Goal: Task Accomplishment & Management: Manage account settings

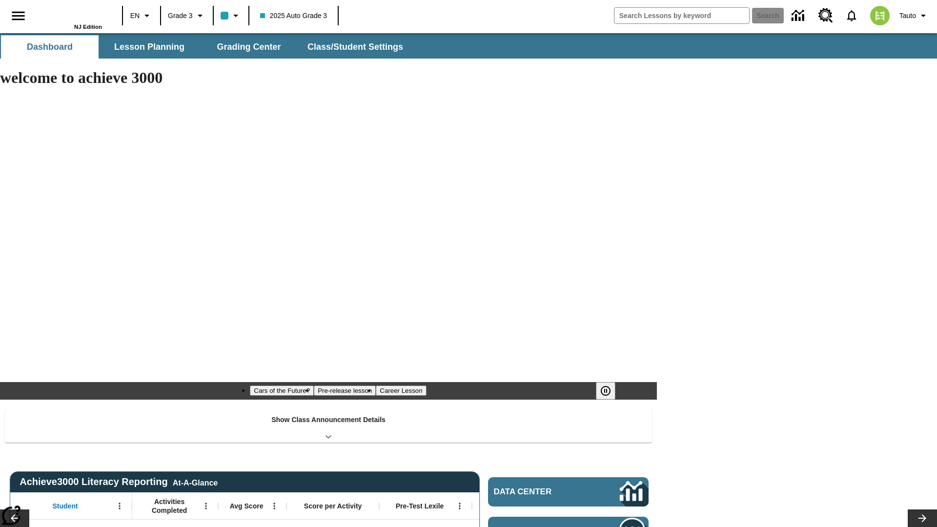
type input "-1"
click at [354, 47] on span "Class/Student Settings" at bounding box center [356, 46] width 96 height 11
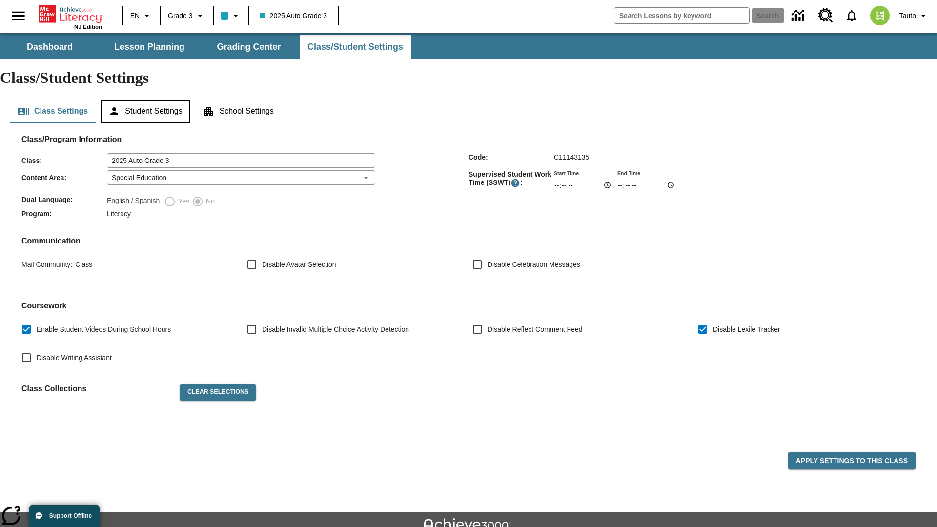
click at [147, 100] on button "Student Settings" at bounding box center [145, 111] width 89 height 23
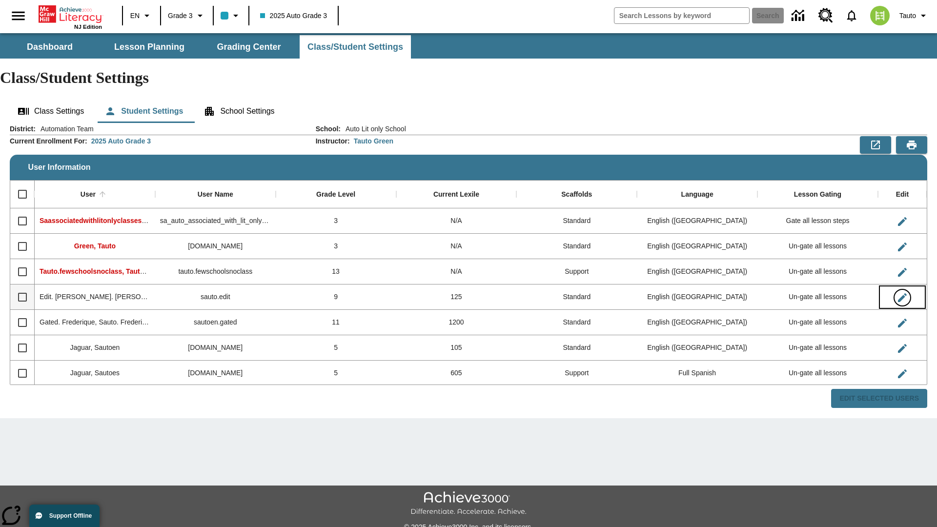
click at [902, 293] on icon "Edit User" at bounding box center [902, 297] width 9 height 9
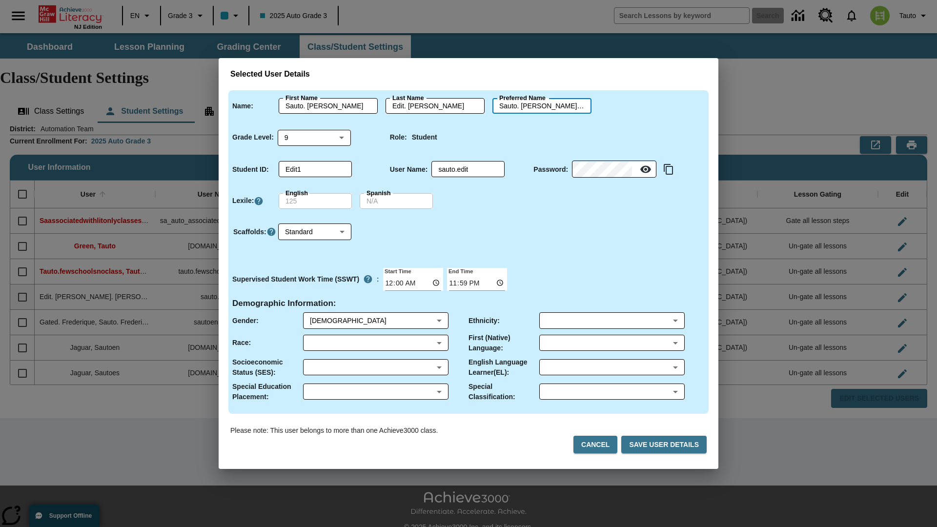
scroll to position [0, 10]
type input "Rosamond"
click at [599, 445] on button "Cancel" at bounding box center [595, 445] width 44 height 18
click at [902, 293] on icon "Edit User" at bounding box center [902, 297] width 9 height 9
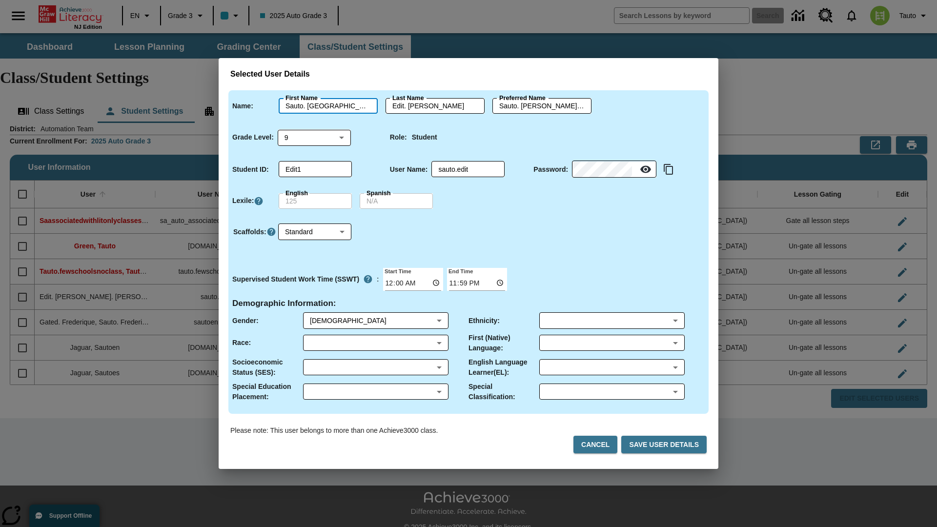
type input "Sauto. [GEOGRAPHIC_DATA]"
type input "Edit. [GEOGRAPHIC_DATA]"
type input "Sauto. Rosamond.Edit. [GEOGRAPHIC_DATA]"
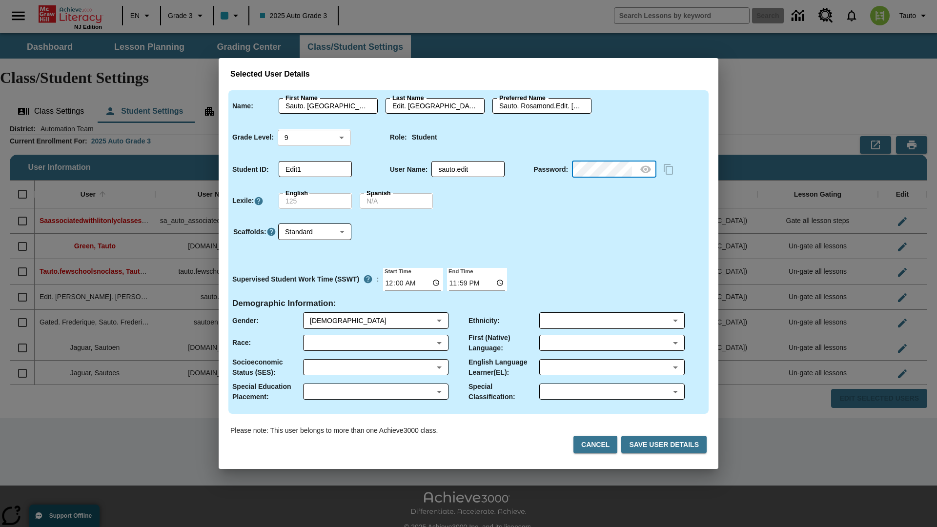
click at [314, 137] on body "Skip to main content NJ Edition EN Grade 3 2025 Auto Grade 3 Search 0 Tauto Das…" at bounding box center [468, 290] width 937 height 515
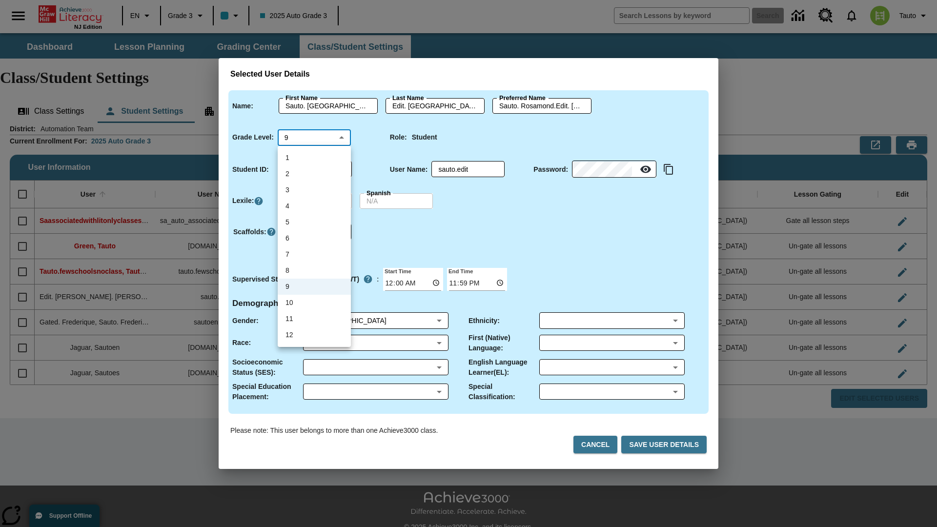
click at [314, 286] on li "9" at bounding box center [314, 287] width 73 height 16
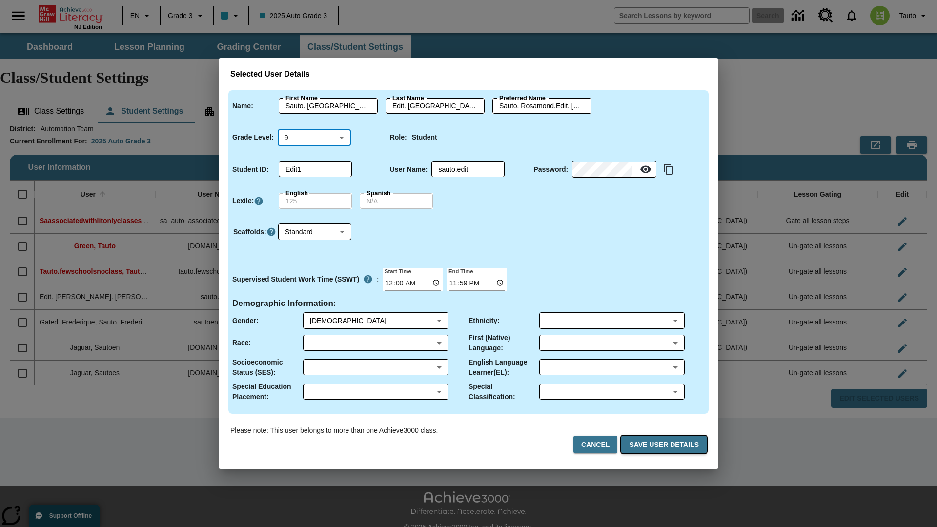
click at [666, 445] on button "Save User Details" at bounding box center [663, 445] width 85 height 18
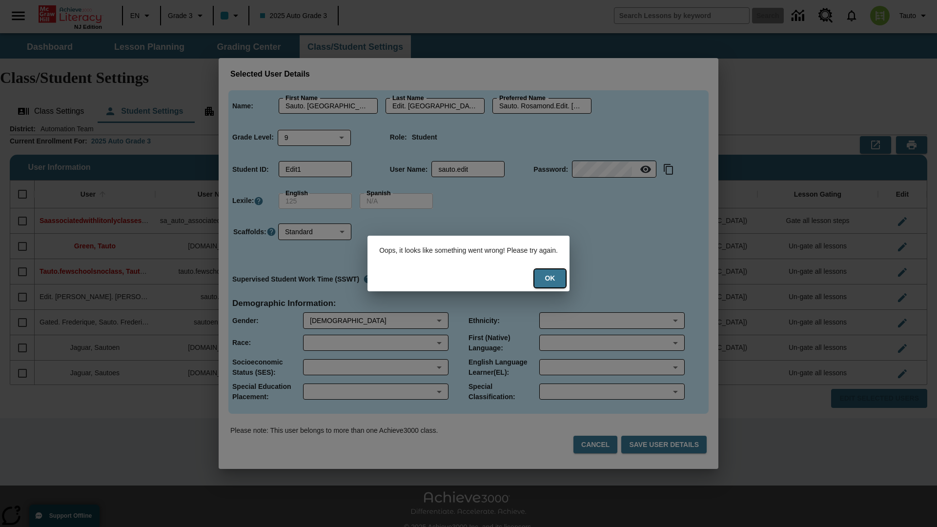
click at [556, 278] on button "Ok" at bounding box center [549, 278] width 31 height 18
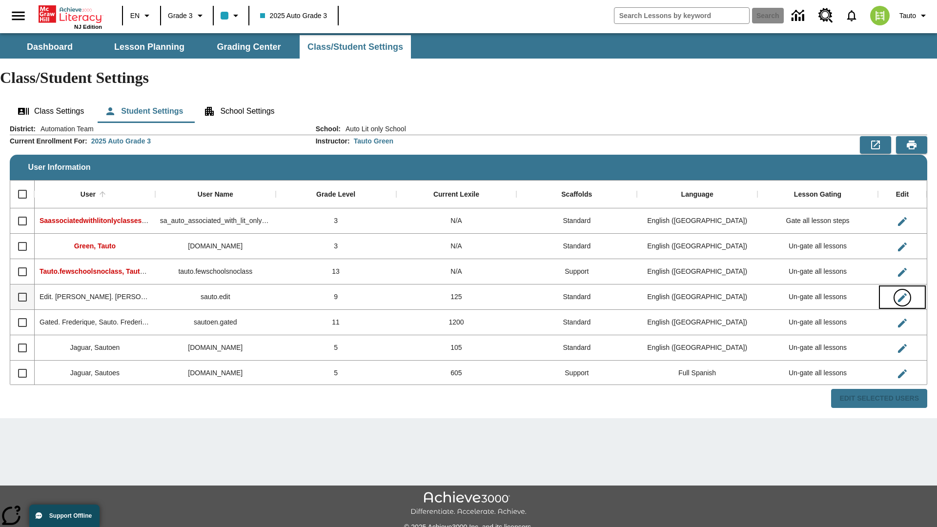
click at [902, 293] on icon "Edit User" at bounding box center [902, 297] width 9 height 9
